Goal: Task Accomplishment & Management: Manage account settings

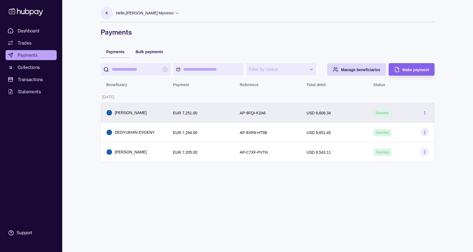
click at [163, 115] on div "[PERSON_NAME]" at bounding box center [134, 113] width 67 height 20
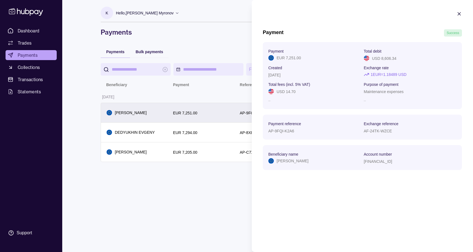
click at [208, 115] on html "**********" at bounding box center [236, 126] width 473 height 252
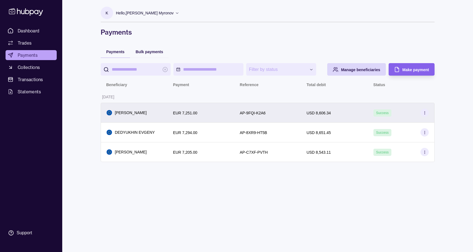
click at [424, 117] on div "Success" at bounding box center [401, 113] width 67 height 20
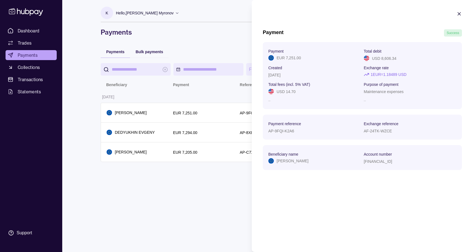
click at [200, 104] on html "**********" at bounding box center [236, 126] width 473 height 252
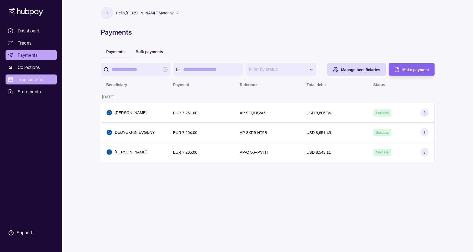
click at [32, 82] on span "Transactions" at bounding box center [30, 79] width 25 height 7
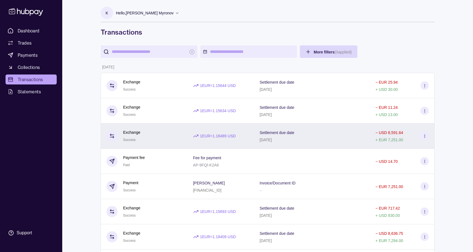
click at [176, 141] on div "Exchange Success" at bounding box center [145, 136] width 76 height 14
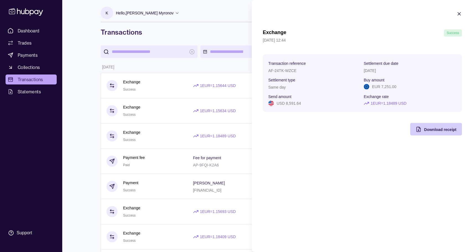
click at [425, 132] on div "Download receipt" at bounding box center [440, 129] width 32 height 7
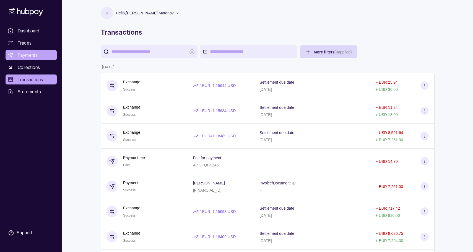
click at [36, 57] on span "Payments" at bounding box center [28, 55] width 20 height 7
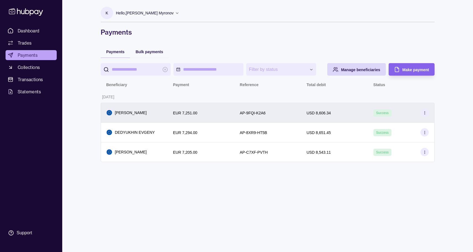
click at [157, 115] on div "[PERSON_NAME]" at bounding box center [134, 113] width 55 height 6
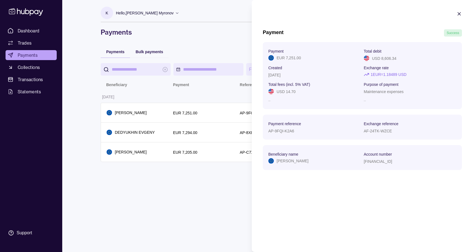
click at [376, 131] on p "AF-24TK-WZCE" at bounding box center [378, 131] width 28 height 4
copy p "AF-24TK-WZCE"
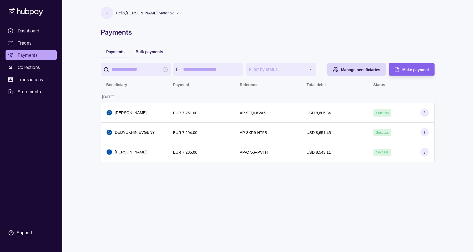
click at [116, 187] on html "**********" at bounding box center [236, 126] width 473 height 252
click at [38, 66] on span "Collections" at bounding box center [29, 67] width 22 height 7
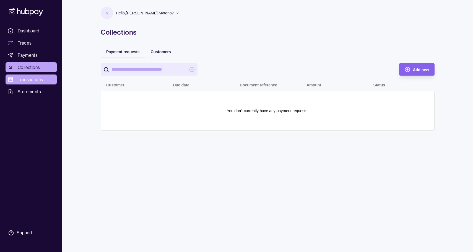
click at [40, 81] on span "Transactions" at bounding box center [30, 79] width 25 height 7
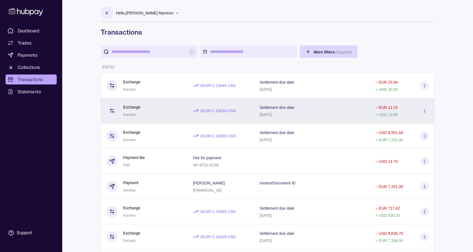
click at [165, 110] on div "Exchange Success" at bounding box center [145, 111] width 76 height 14
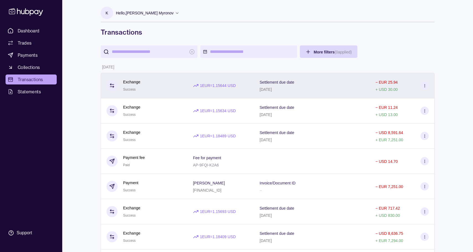
click at [165, 85] on div "Exchange Success" at bounding box center [145, 86] width 76 height 14
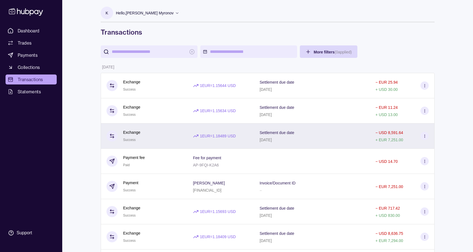
click at [169, 134] on div "Exchange Success" at bounding box center [145, 136] width 76 height 14
click at [426, 135] on icon at bounding box center [425, 136] width 4 height 4
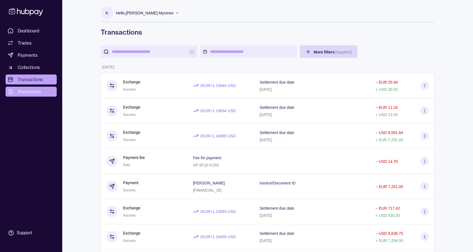
click at [48, 93] on link "Statements" at bounding box center [31, 92] width 51 height 10
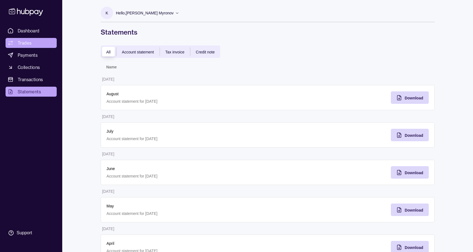
click at [28, 45] on span "Trades" at bounding box center [25, 43] width 14 height 7
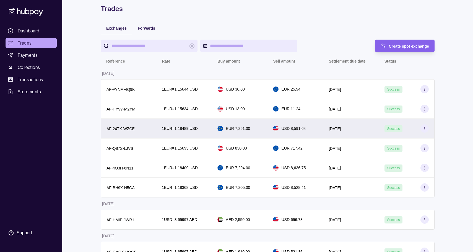
scroll to position [25, 0]
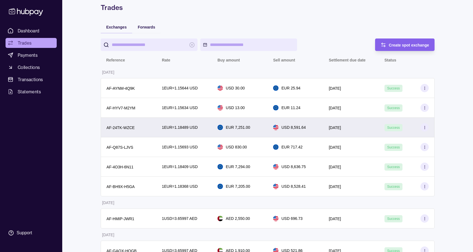
click at [196, 131] on div "1 EUR = 1.18489 USD" at bounding box center [184, 128] width 56 height 20
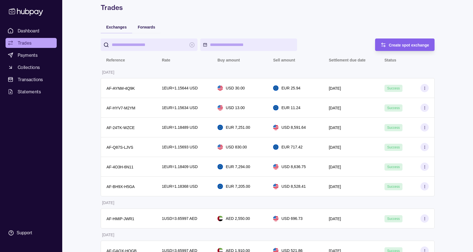
click at [235, 109] on html "Dashboard Trades Payments Collections Transactions Statements Support K Hello, …" at bounding box center [236, 257] width 473 height 564
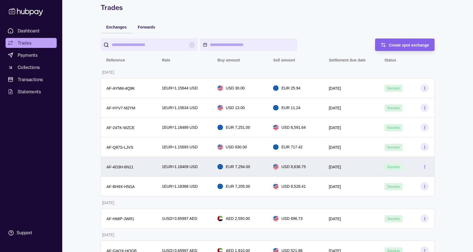
click at [231, 166] on p "EUR 7,294.00" at bounding box center [238, 166] width 24 height 6
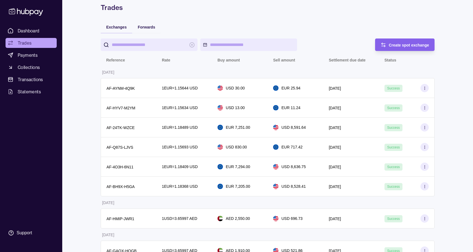
click at [231, 166] on html "Dashboard Trades Payments Collections Transactions Statements Support K Hello, …" at bounding box center [236, 257] width 473 height 564
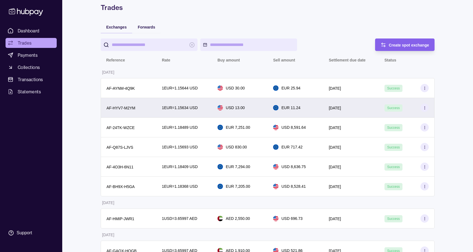
click at [219, 113] on div "USD 13.00" at bounding box center [240, 108] width 56 height 20
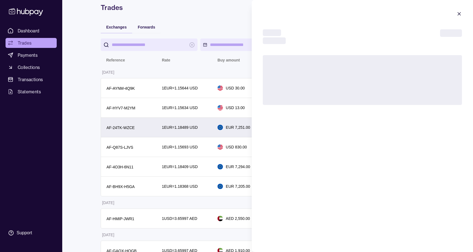
click at [212, 124] on html "Dashboard Trades Payments Collections Transactions Statements Support K Hello, …" at bounding box center [236, 257] width 473 height 564
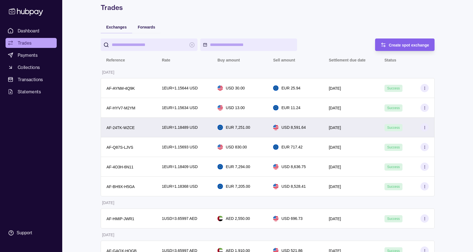
click at [212, 127] on div "EUR 7,251.00" at bounding box center [240, 128] width 56 height 20
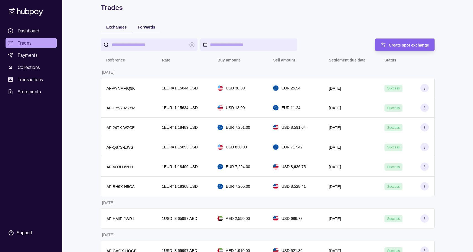
click at [151, 70] on html "Dashboard Trades Payments Collections Transactions Statements Support K Hello, …" at bounding box center [236, 257] width 473 height 564
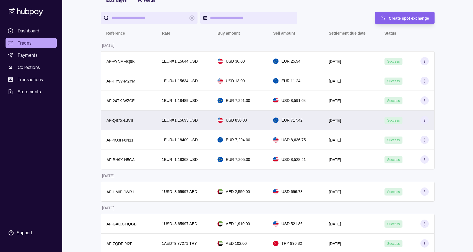
scroll to position [0, 0]
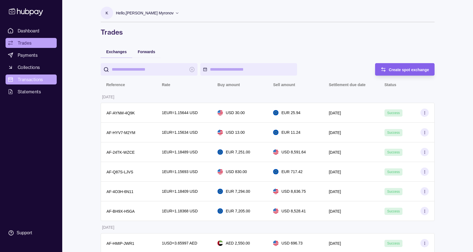
click at [42, 76] on span "Transactions" at bounding box center [30, 79] width 25 height 7
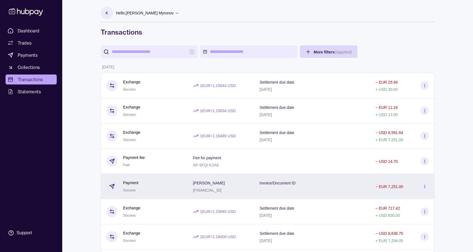
click at [225, 185] on section "[PERSON_NAME]" at bounding box center [209, 182] width 32 height 7
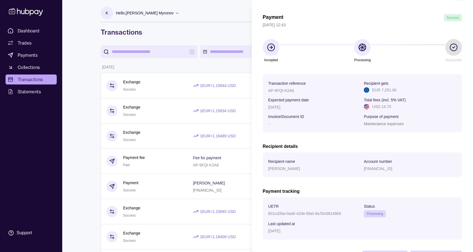
scroll to position [37, 0]
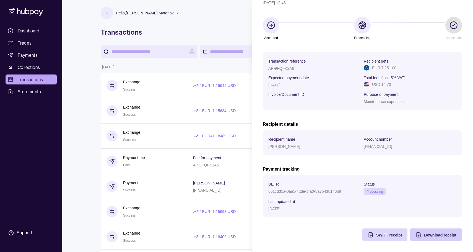
click at [424, 234] on span "Download receipt" at bounding box center [440, 235] width 32 height 4
click at [385, 236] on span "SWIFT receipt" at bounding box center [389, 235] width 26 height 4
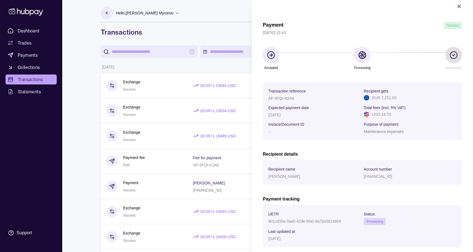
scroll to position [7, 0]
